Goal: Information Seeking & Learning: Learn about a topic

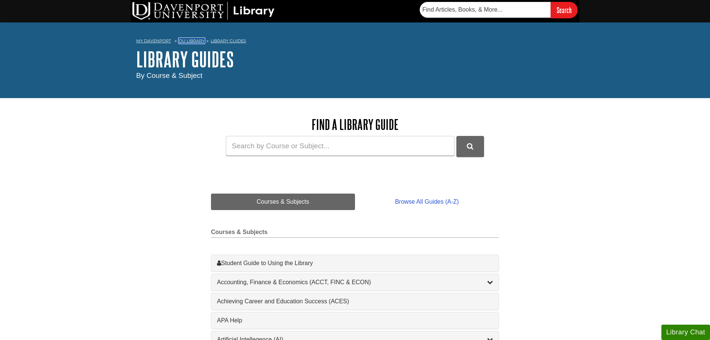
click at [201, 40] on link "DU Library" at bounding box center [192, 40] width 26 height 5
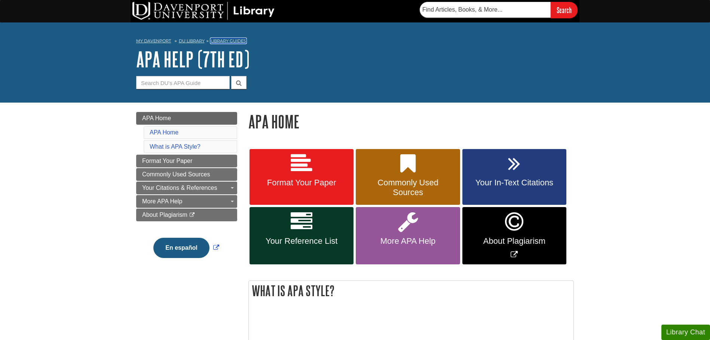
click at [215, 39] on link "Library Guides" at bounding box center [229, 40] width 36 height 5
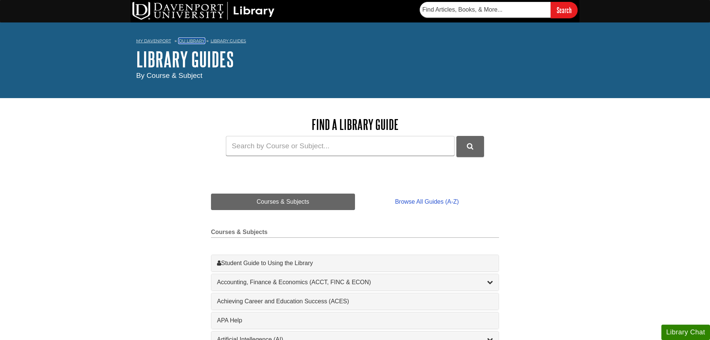
click at [194, 43] on link "DU Library" at bounding box center [192, 40] width 26 height 5
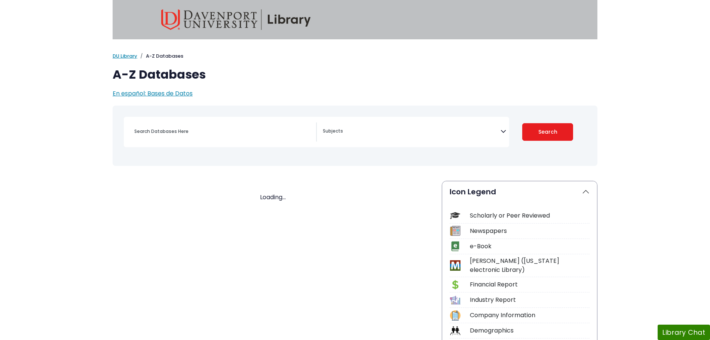
select select "Database Subject Filter"
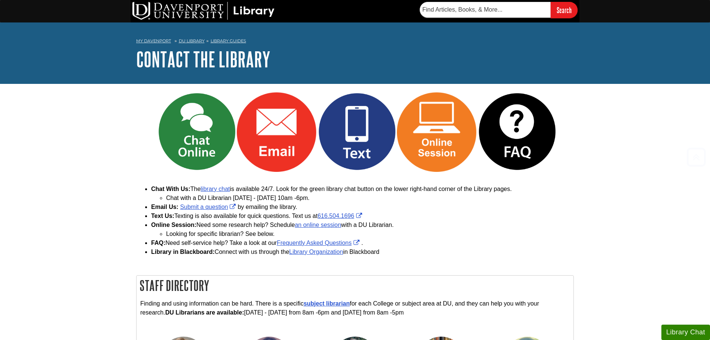
scroll to position [276, 0]
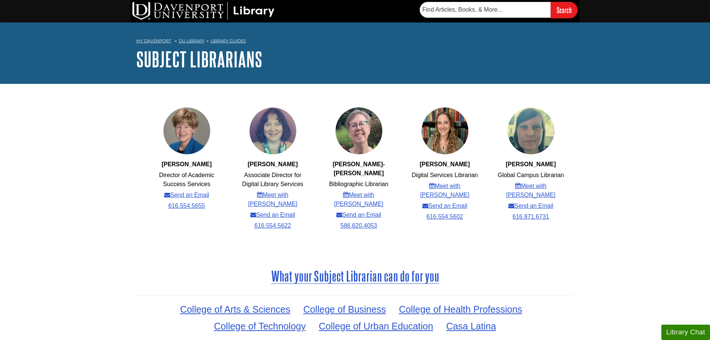
scroll to position [256, 0]
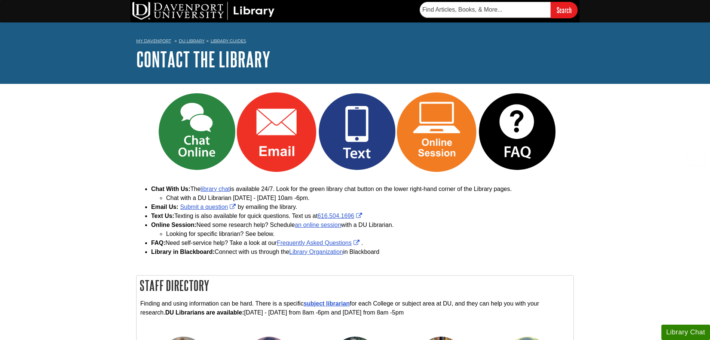
scroll to position [276, 0]
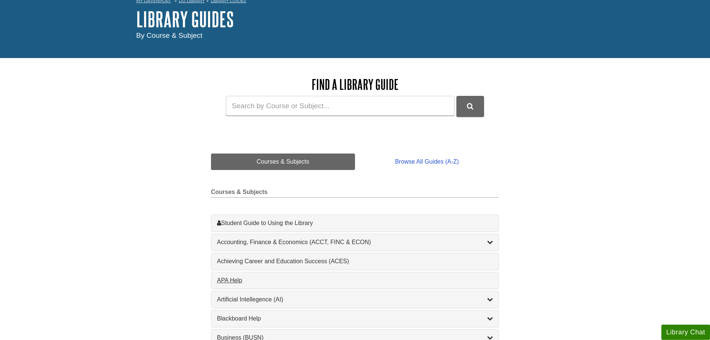
scroll to position [76, 0]
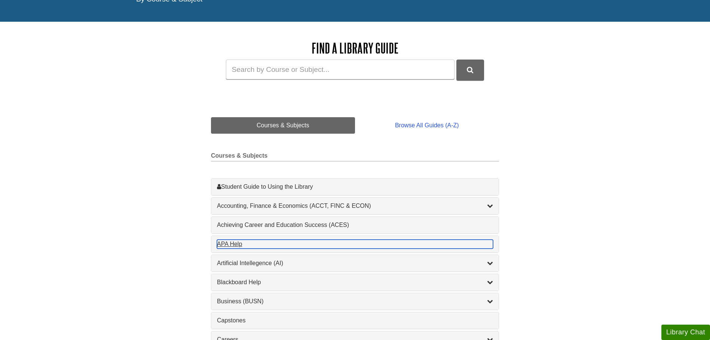
click at [246, 245] on div "APA Help , 1 guides" at bounding box center [355, 243] width 276 height 9
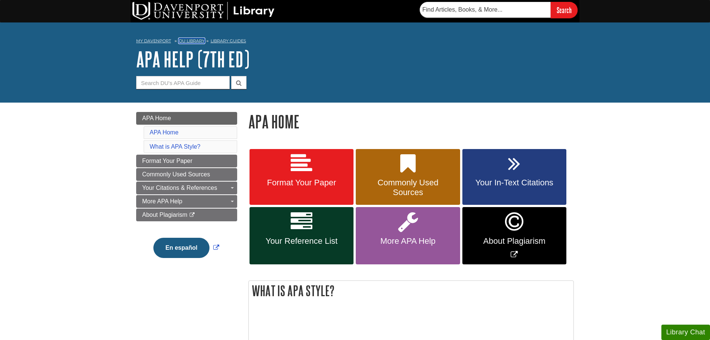
click at [194, 41] on link "DU Library" at bounding box center [192, 40] width 26 height 5
